Goal: Information Seeking & Learning: Find contact information

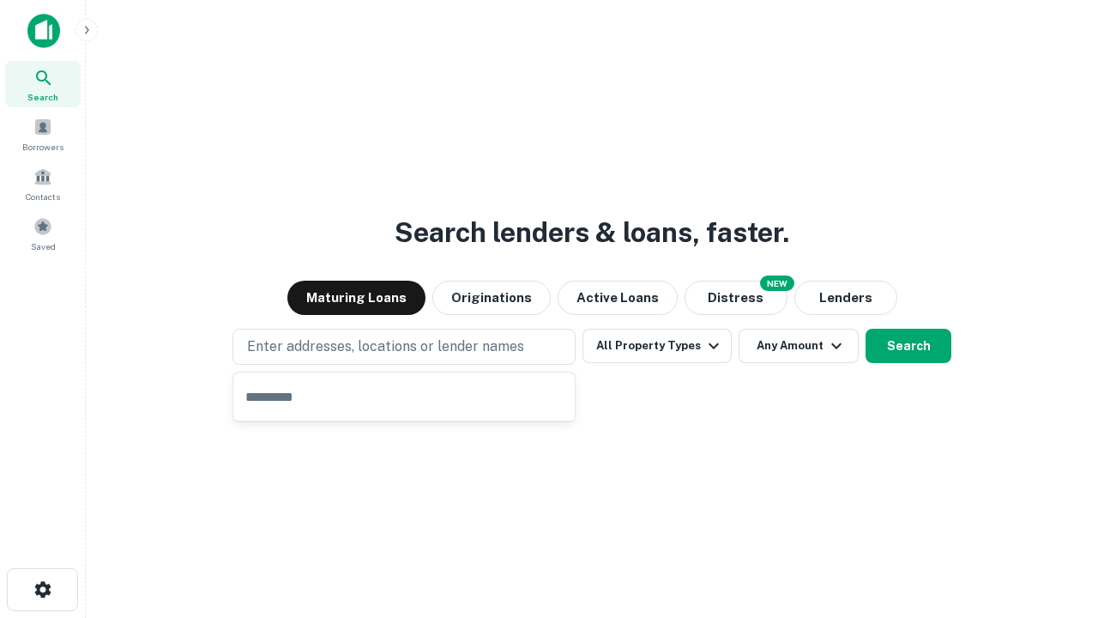
type input "**********"
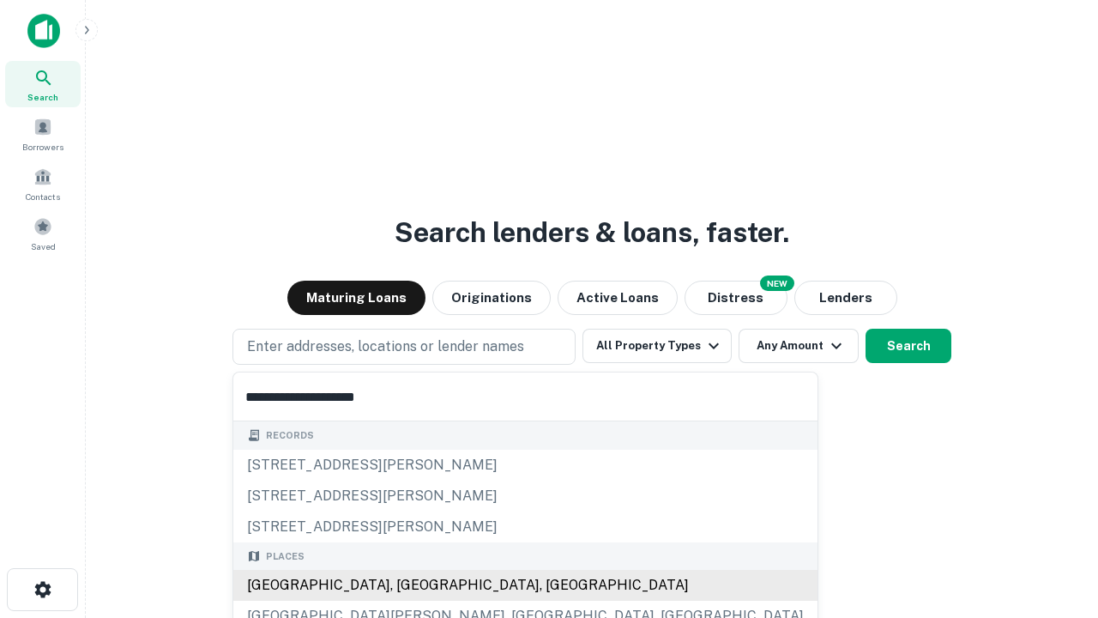
click at [410, 585] on div "[GEOGRAPHIC_DATA], [GEOGRAPHIC_DATA], [GEOGRAPHIC_DATA]" at bounding box center [525, 585] width 584 height 31
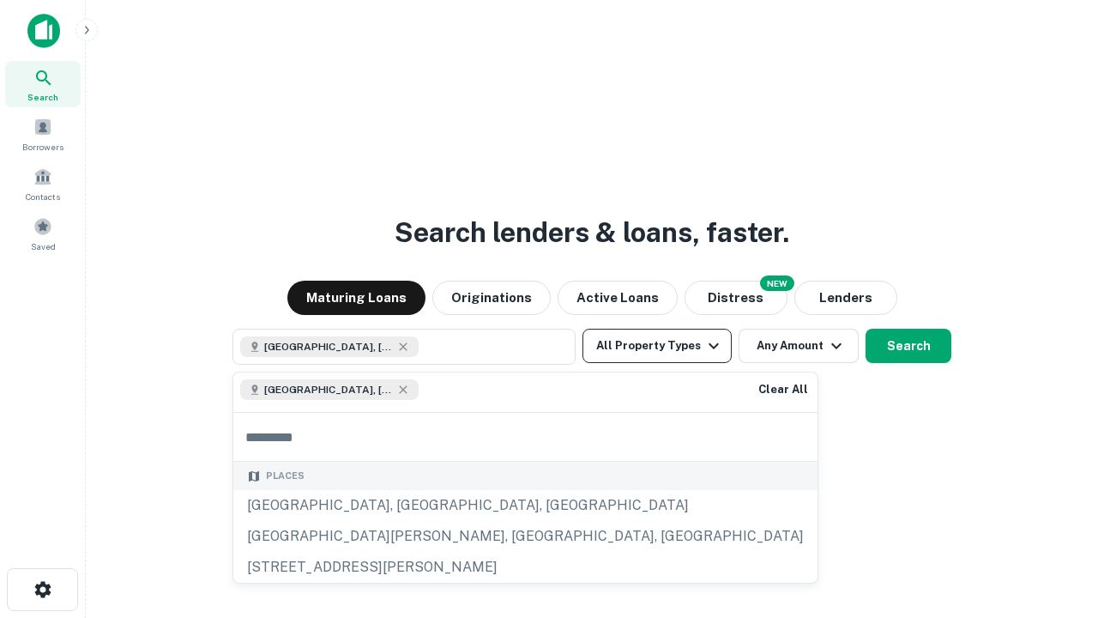
click at [657, 346] on button "All Property Types" at bounding box center [657, 346] width 149 height 34
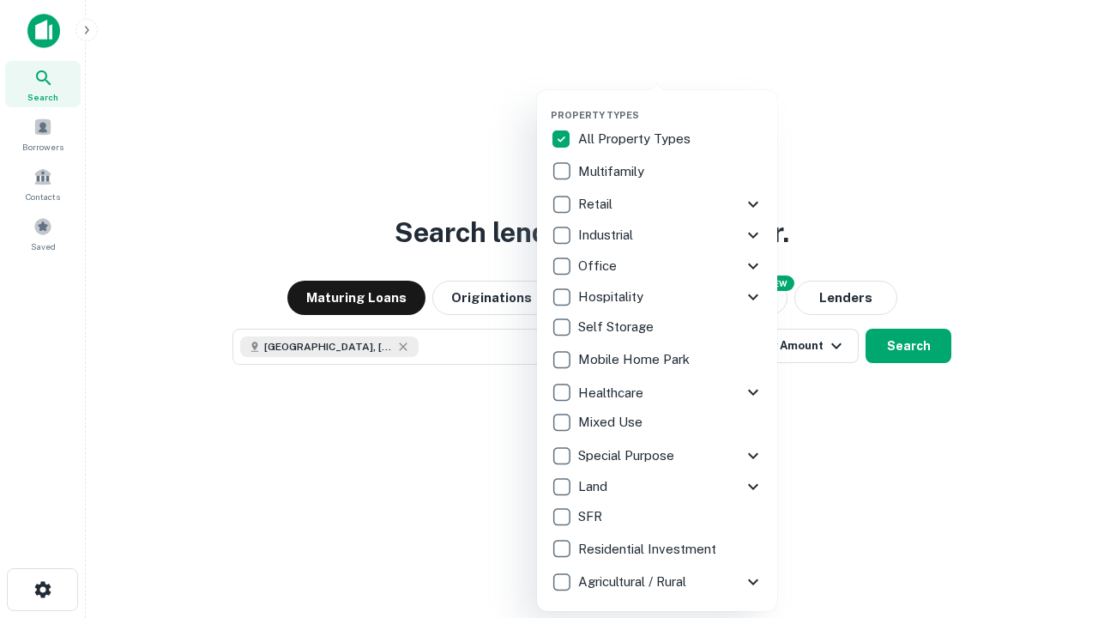
click at [671, 104] on button "button" at bounding box center [671, 104] width 240 height 1
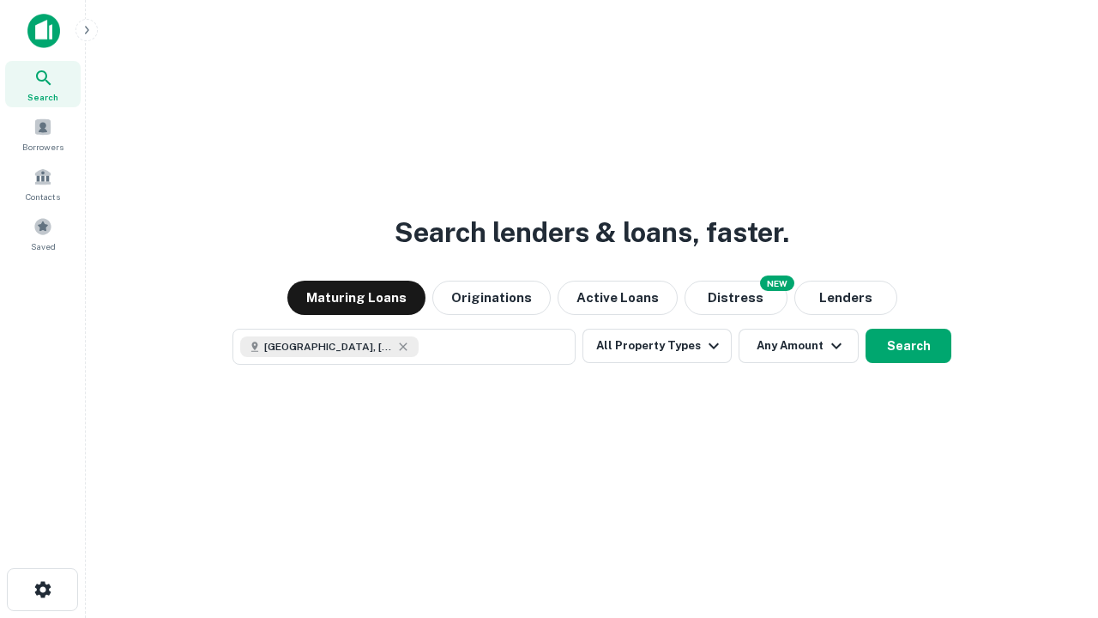
scroll to position [27, 0]
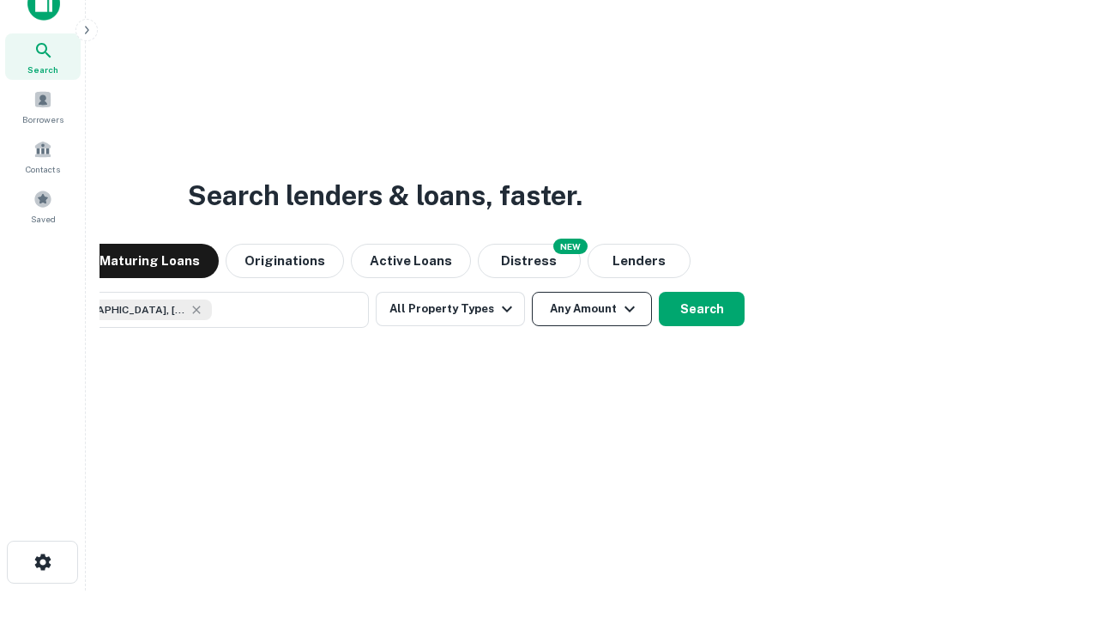
click at [532, 292] on button "Any Amount" at bounding box center [592, 309] width 120 height 34
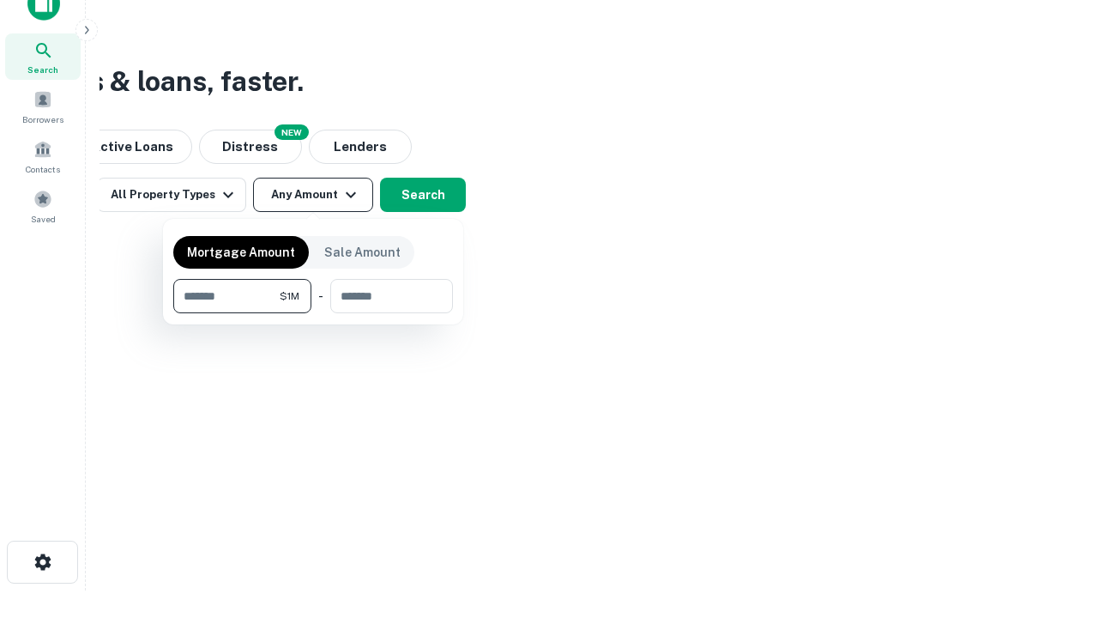
type input "*******"
click at [313, 313] on button "button" at bounding box center [313, 313] width 280 height 1
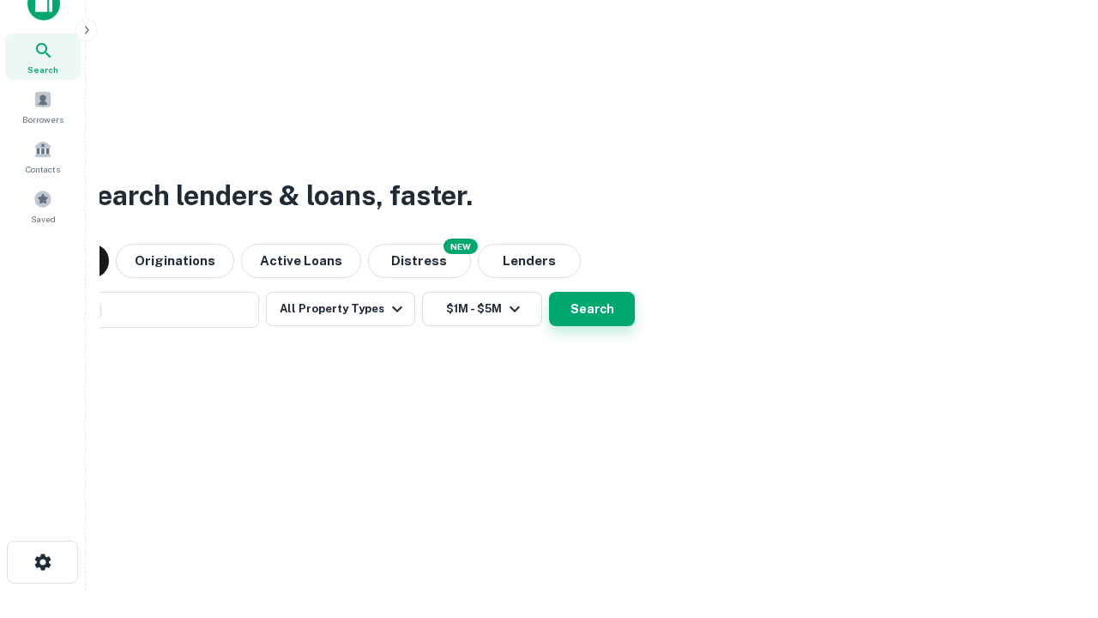
click at [549, 292] on button "Search" at bounding box center [592, 309] width 86 height 34
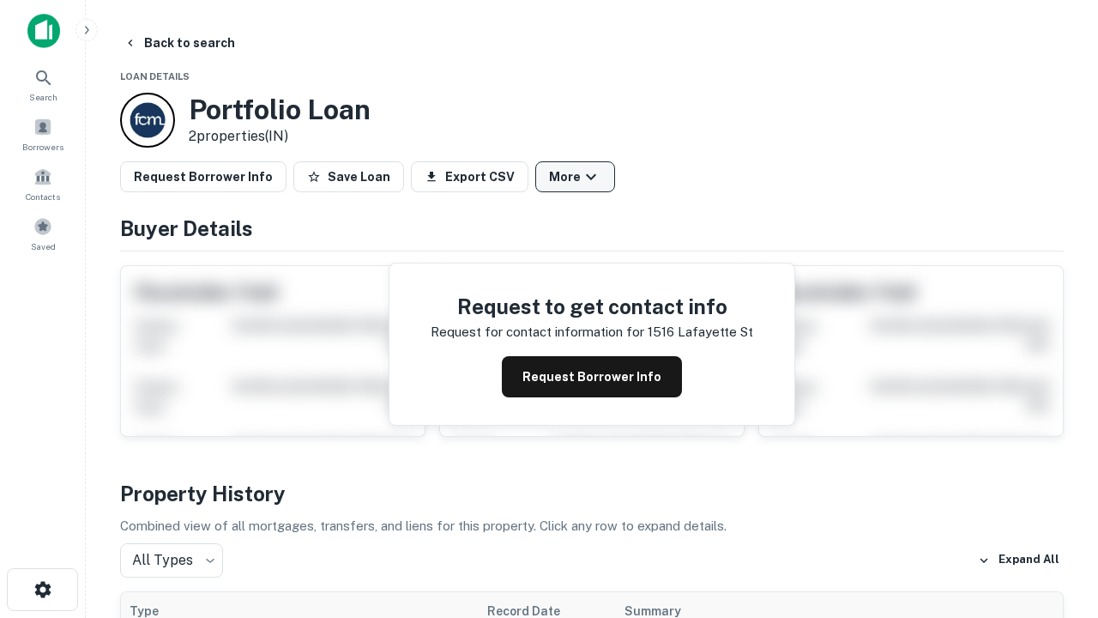
click at [575, 177] on button "More" at bounding box center [576, 176] width 80 height 31
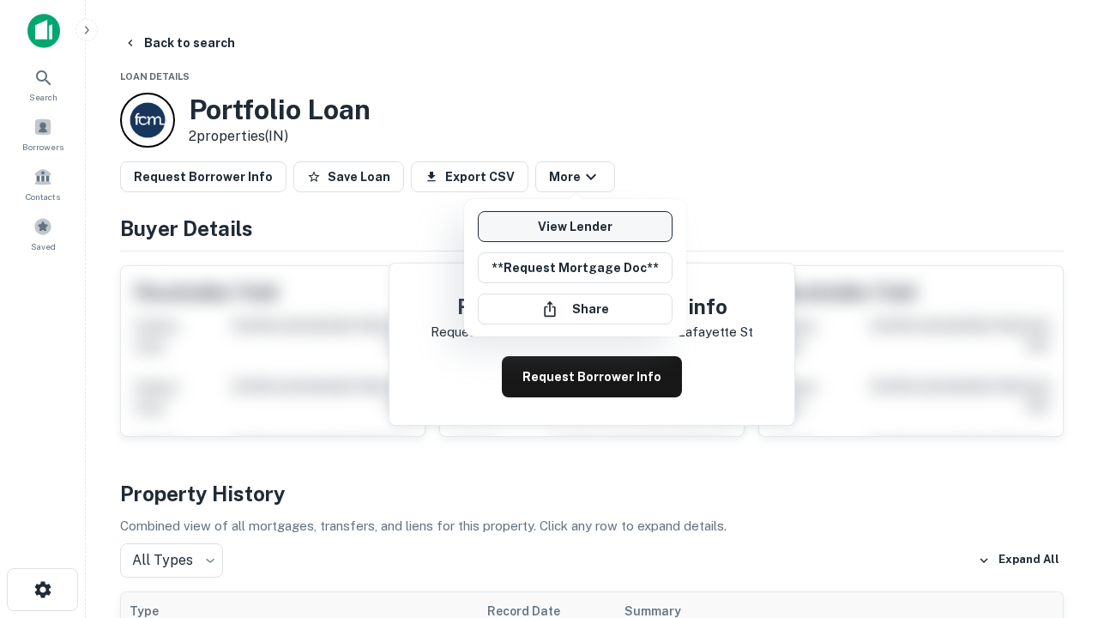
click at [575, 227] on link "View Lender" at bounding box center [575, 226] width 195 height 31
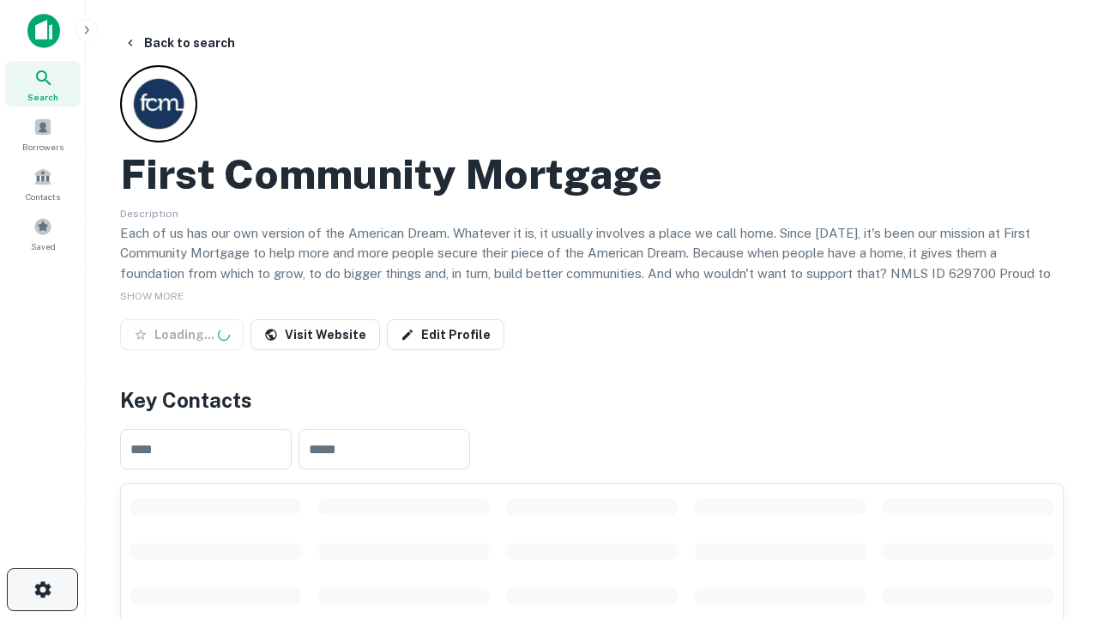
click at [42, 590] on icon "button" at bounding box center [43, 589] width 21 height 21
